Goal: Task Accomplishment & Management: Manage account settings

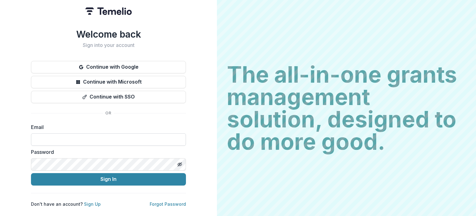
click at [60, 135] on input at bounding box center [108, 139] width 155 height 12
type input "**********"
click at [31, 173] on button "Sign In" at bounding box center [108, 179] width 155 height 12
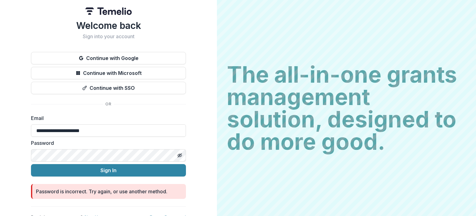
click at [31, 164] on button "Sign In" at bounding box center [108, 170] width 155 height 12
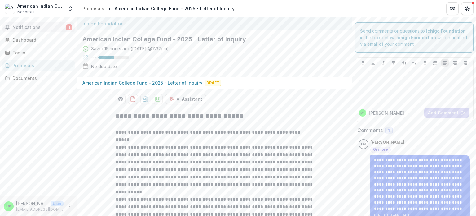
click at [32, 26] on span "Notifications" at bounding box center [39, 27] width 54 height 5
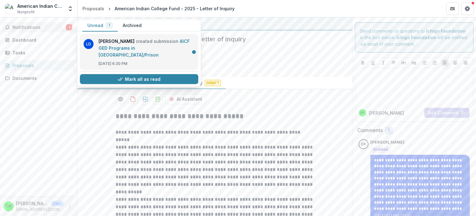
click at [130, 47] on link "AICF GED Programs in [GEOGRAPHIC_DATA]/Prison" at bounding box center [144, 47] width 91 height 19
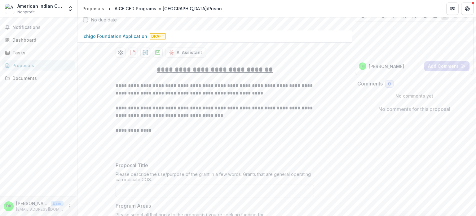
scroll to position [46, 0]
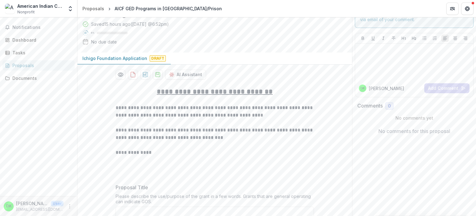
scroll to position [0, 0]
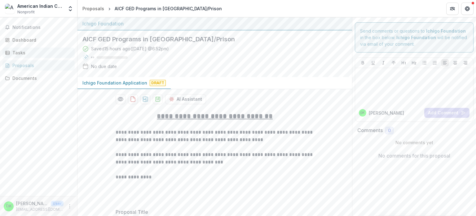
click at [30, 54] on div "Tasks" at bounding box center [40, 52] width 57 height 7
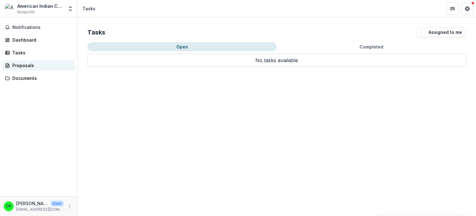
click at [29, 62] on div "Proposals" at bounding box center [40, 65] width 57 height 7
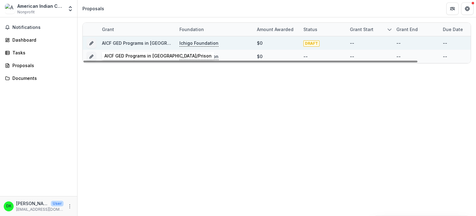
click at [135, 44] on link "AICF GED Programs in [GEOGRAPHIC_DATA]/Prison" at bounding box center [155, 42] width 107 height 5
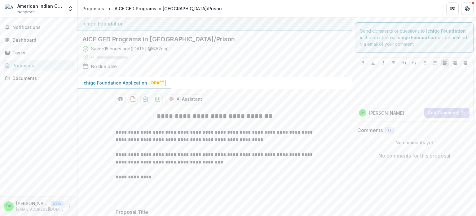
click at [37, 131] on div "Notifications Dashboard Tasks Proposals Documents" at bounding box center [38, 106] width 77 height 178
click at [67, 207] on icon "More" at bounding box center [69, 205] width 5 height 5
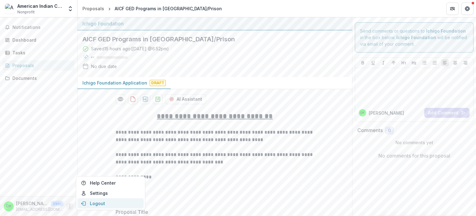
click at [91, 203] on button "Logout" at bounding box center [111, 203] width 66 height 10
